Goal: Transaction & Acquisition: Purchase product/service

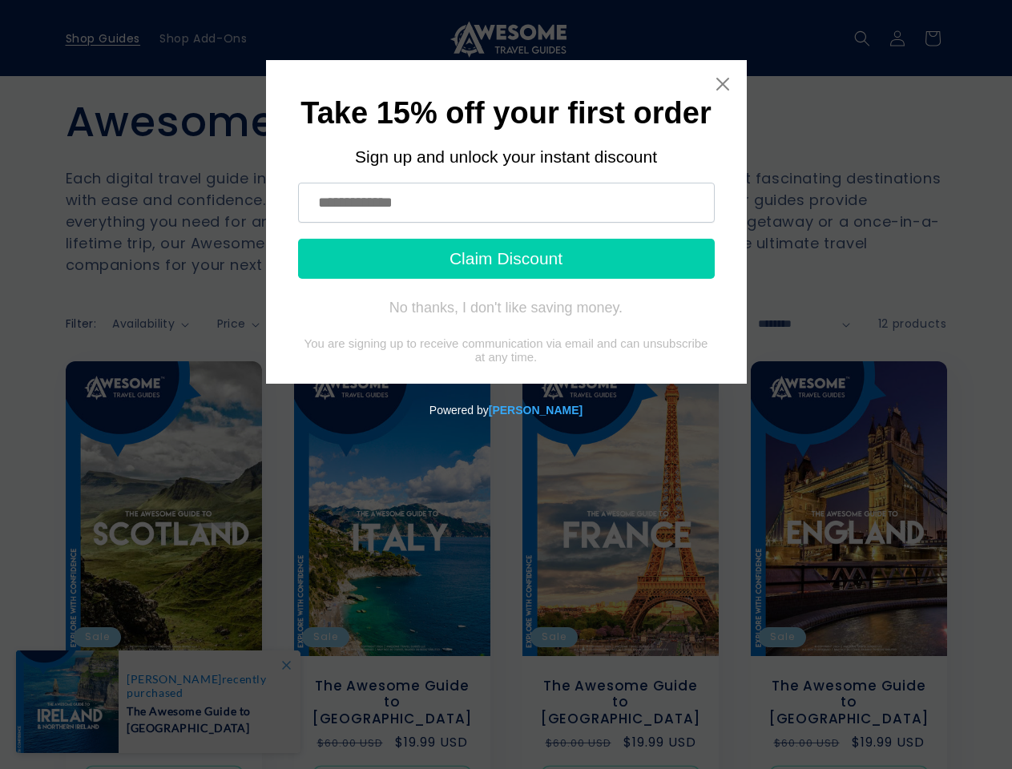
click at [723, 84] on icon "Close widget" at bounding box center [722, 84] width 13 height 13
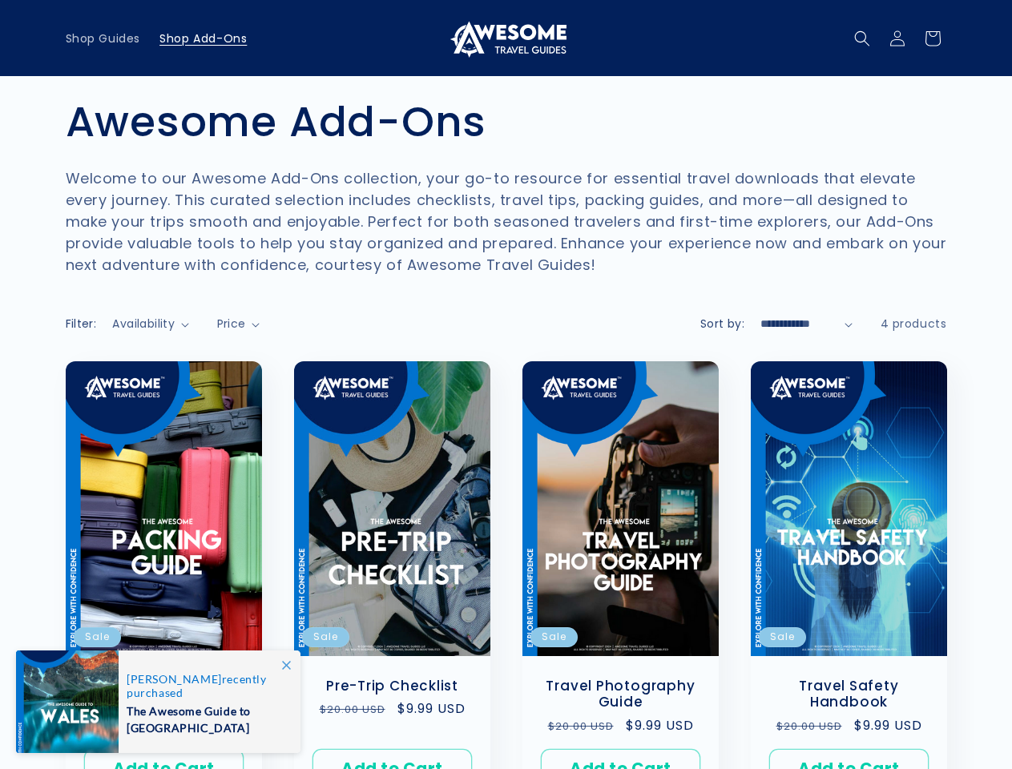
click at [862, 38] on icon "Search" at bounding box center [862, 38] width 16 height 16
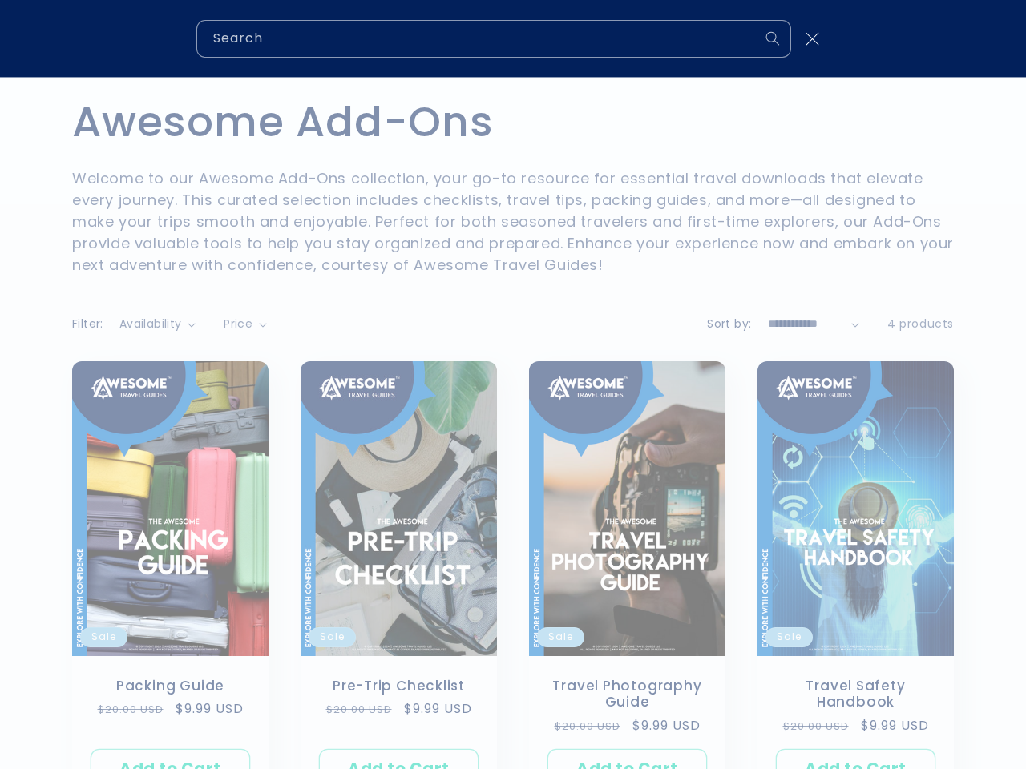
click at [864, 56] on div "Search" at bounding box center [513, 38] width 1026 height 77
click at [0, 38] on div "Search" at bounding box center [0, 38] width 0 height 0
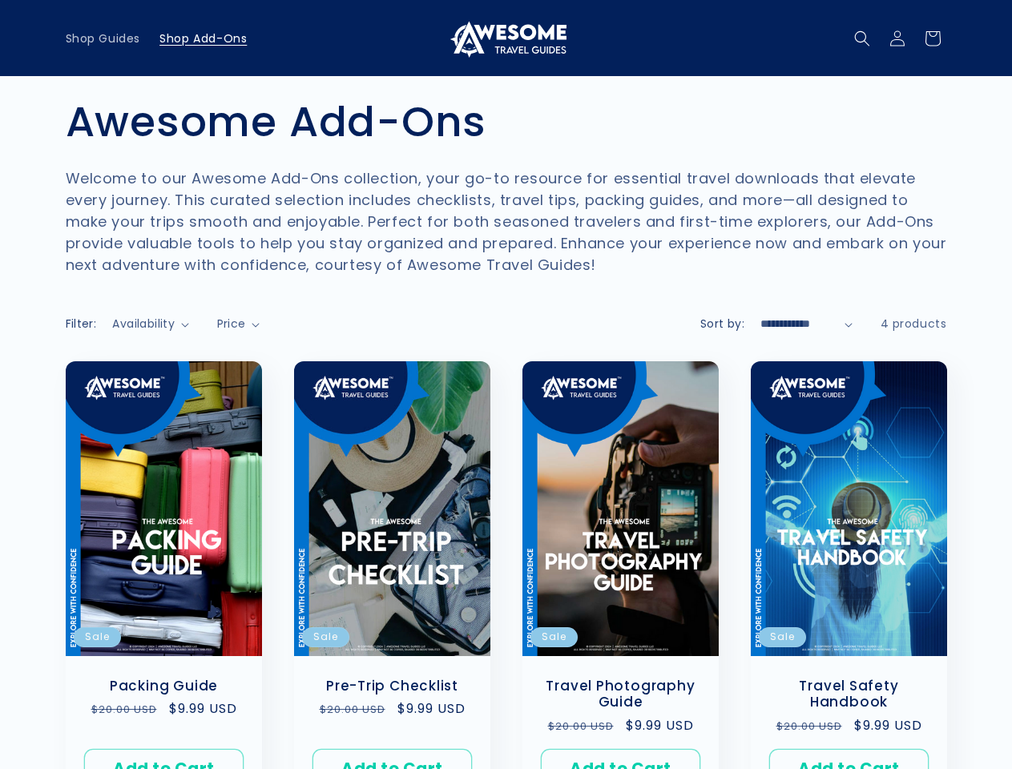
click at [240, 324] on span "Price" at bounding box center [231, 324] width 29 height 16
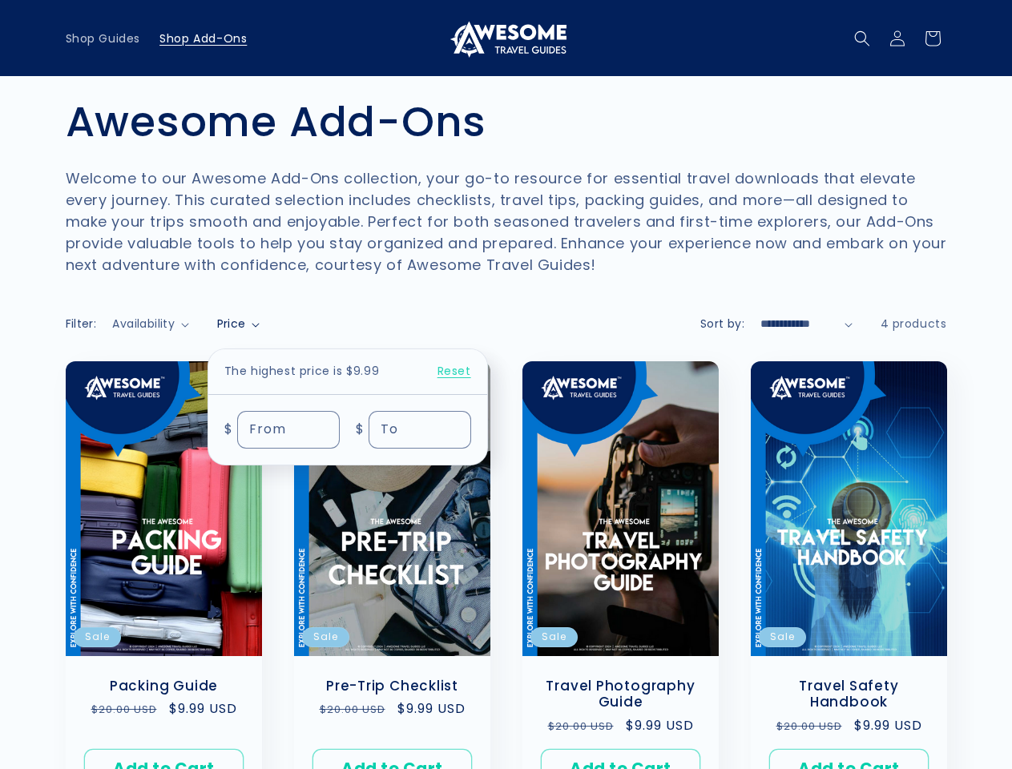
click at [217, 333] on summary "Price" at bounding box center [238, 324] width 43 height 17
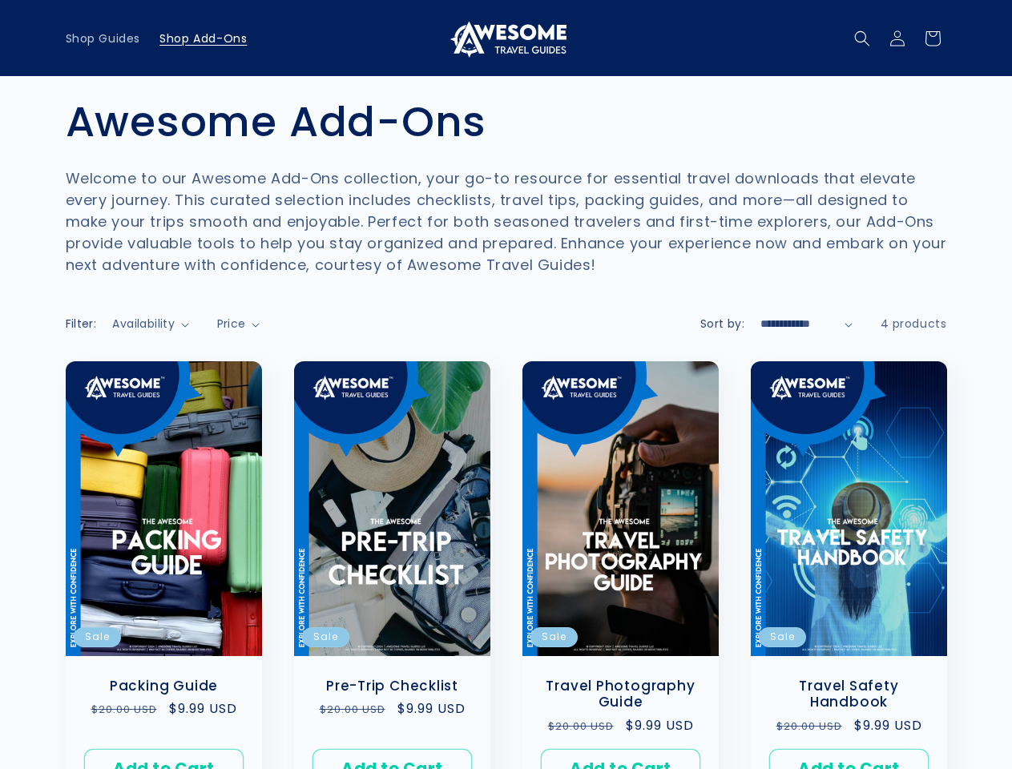
click at [286, 665] on ul "Packing Guide Sale Packing Guide Regular price $9.99 USD Regular price $20.00 U…" at bounding box center [507, 582] width 882 height 442
